Goal: Check status: Check status

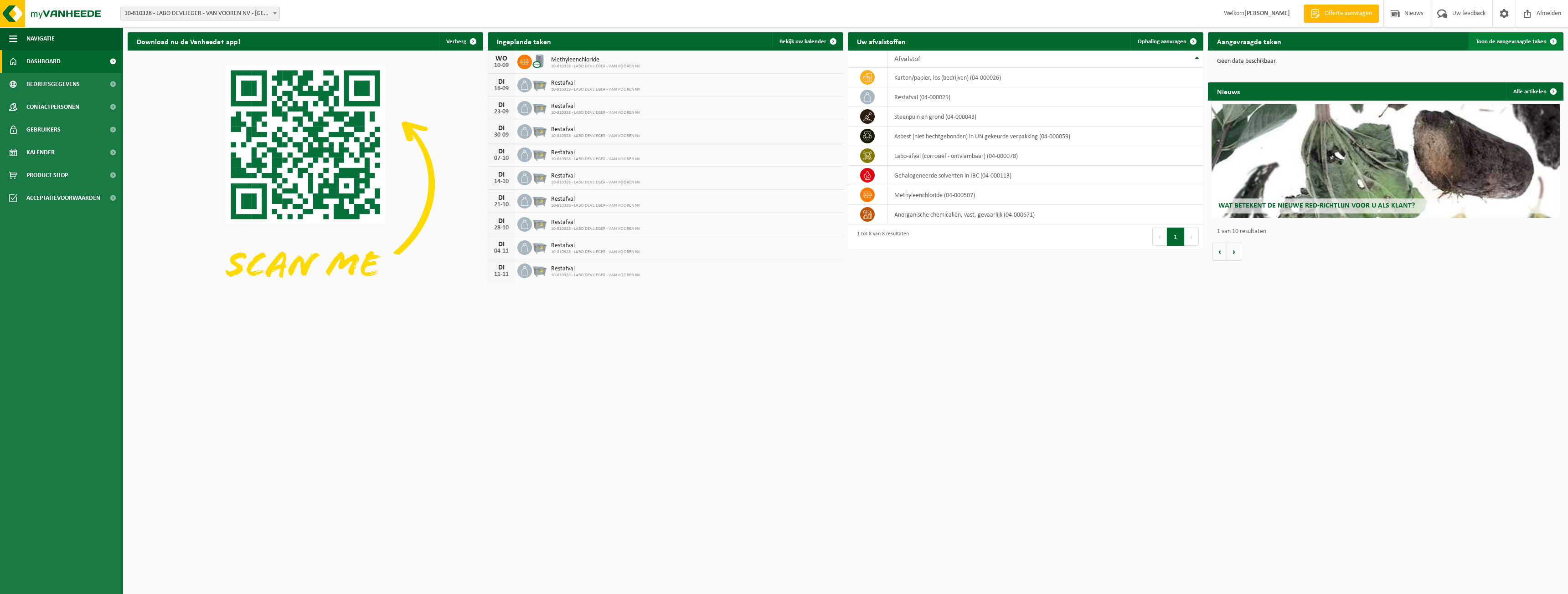
click at [1518, 41] on span "Toon de aangevraagde taken" at bounding box center [1511, 42] width 70 height 6
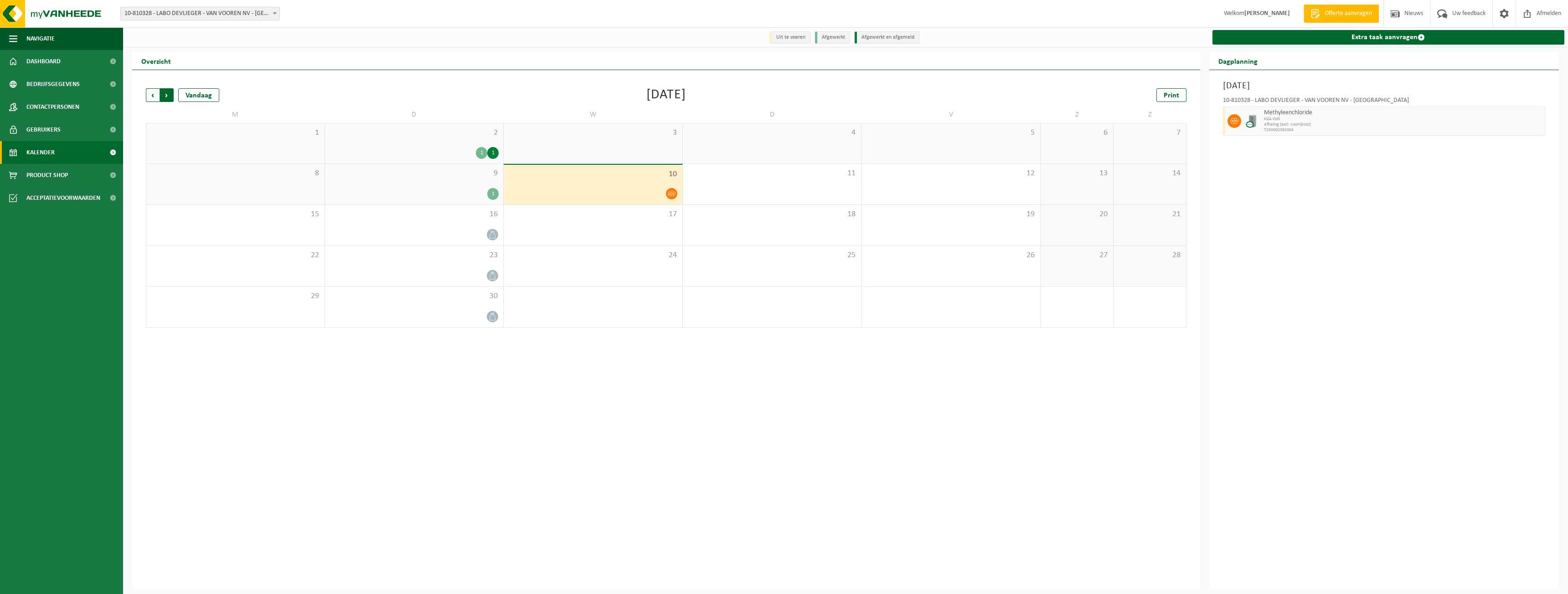
click at [152, 96] on span "Vorige" at bounding box center [152, 95] width 14 height 14
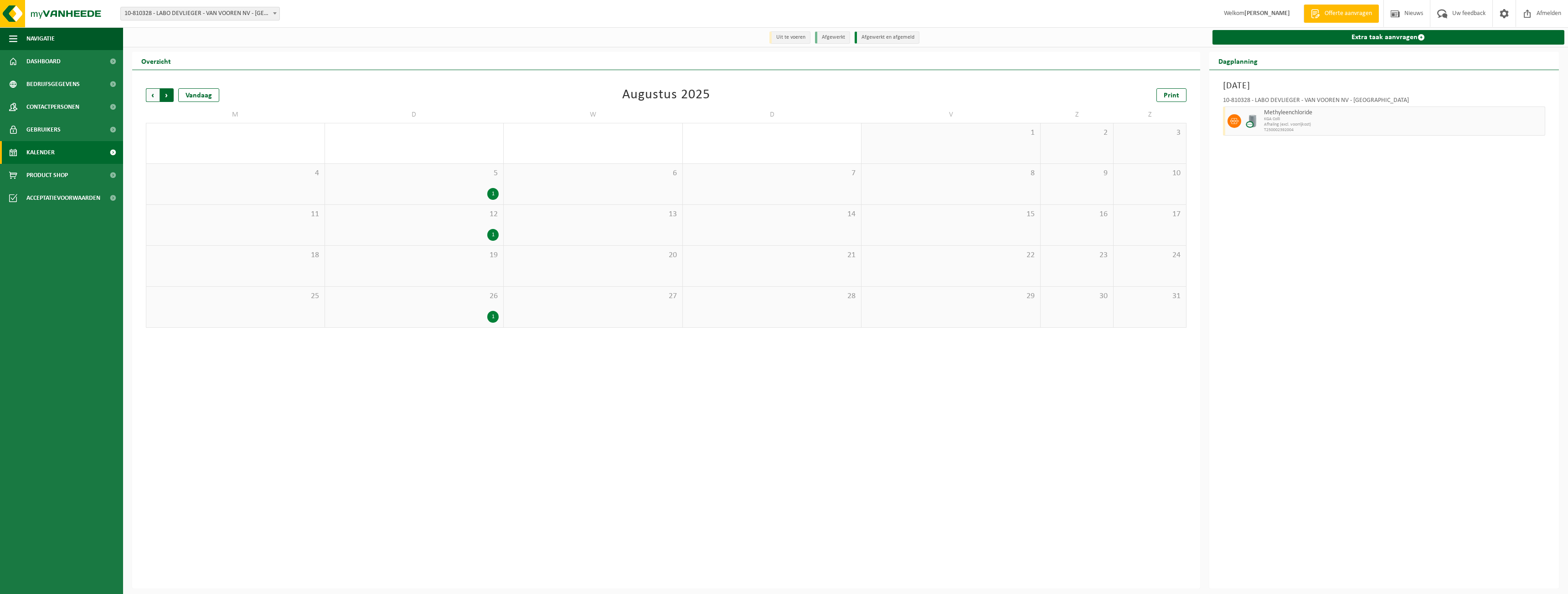
click at [152, 96] on span "Vorige" at bounding box center [152, 95] width 14 height 14
click at [167, 93] on span "Volgende" at bounding box center [167, 95] width 14 height 14
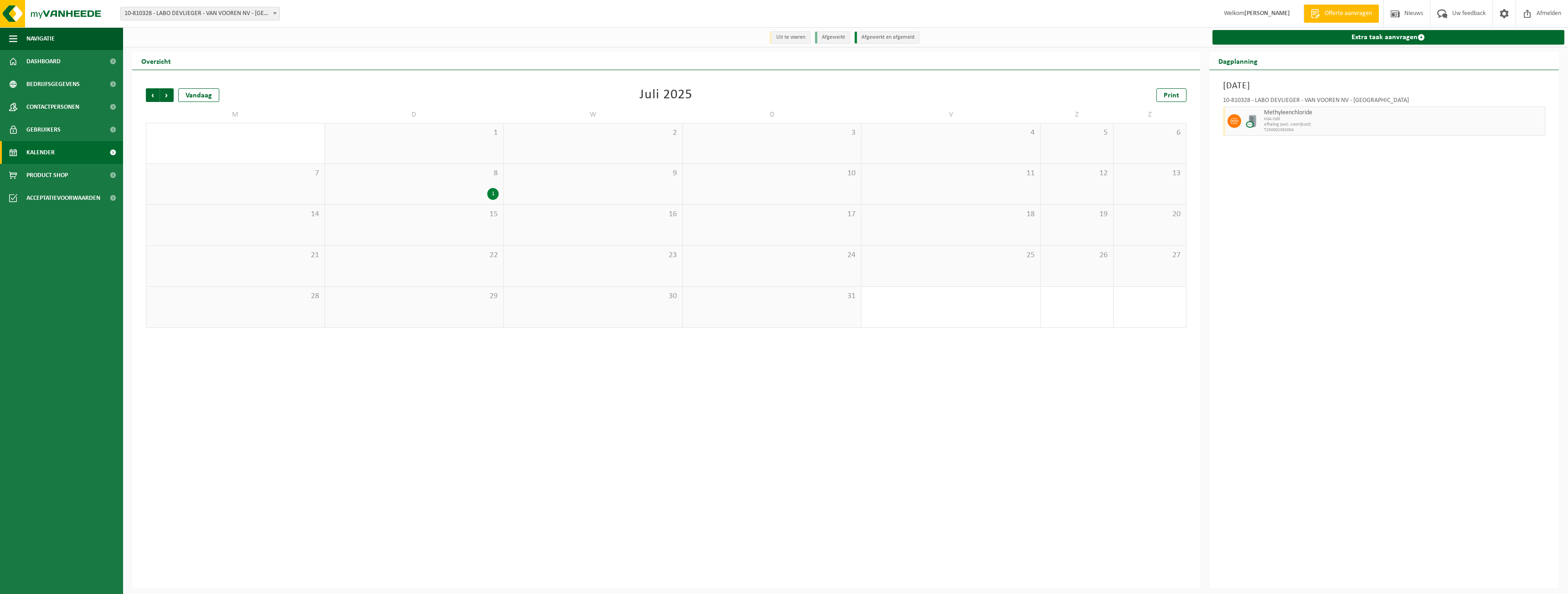
click at [167, 93] on span "Volgende" at bounding box center [167, 95] width 14 height 14
